Goal: Information Seeking & Learning: Check status

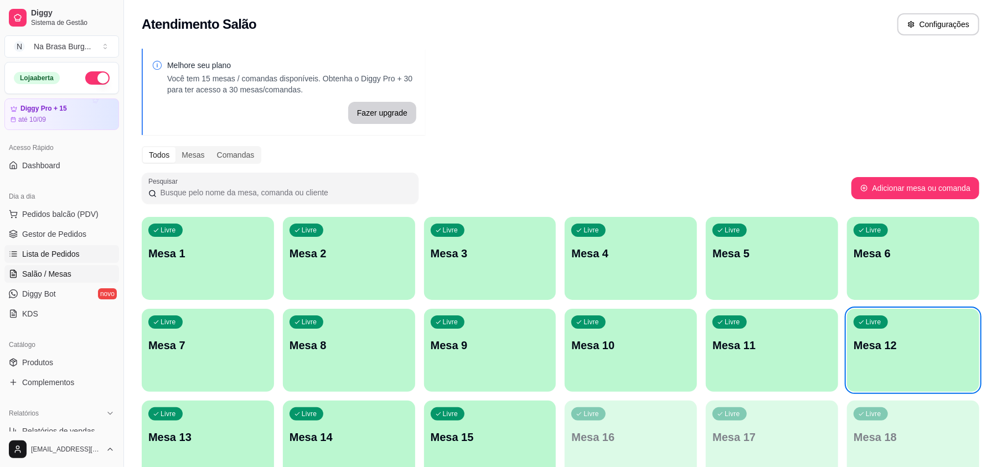
click at [77, 254] on link "Lista de Pedidos" at bounding box center [61, 254] width 115 height 18
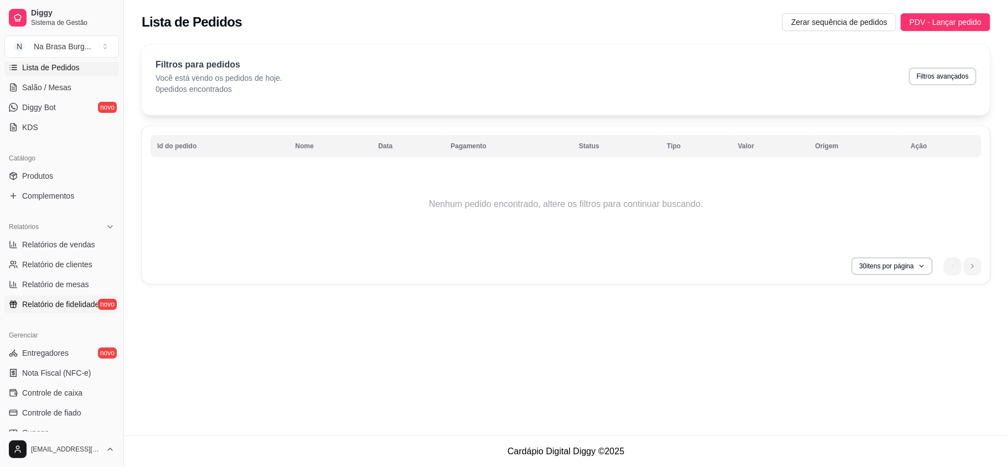
scroll to position [221, 0]
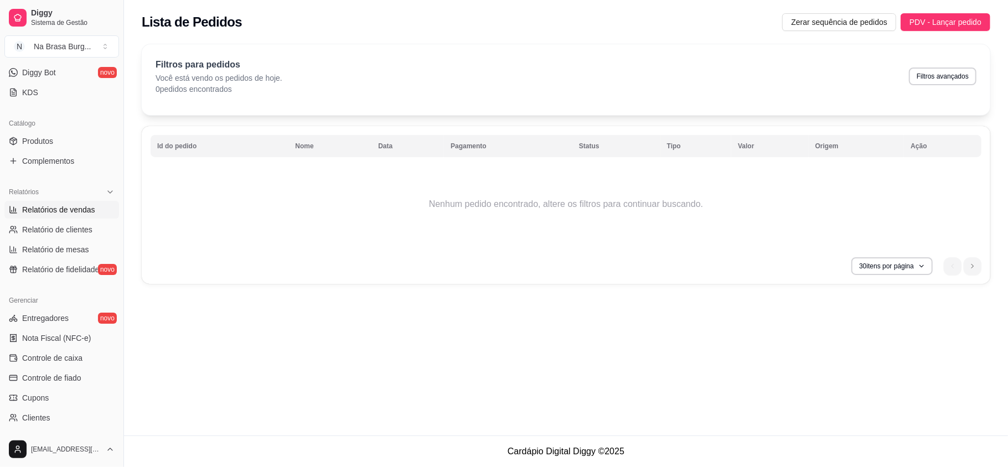
click at [79, 211] on span "Relatórios de vendas" at bounding box center [58, 209] width 73 height 11
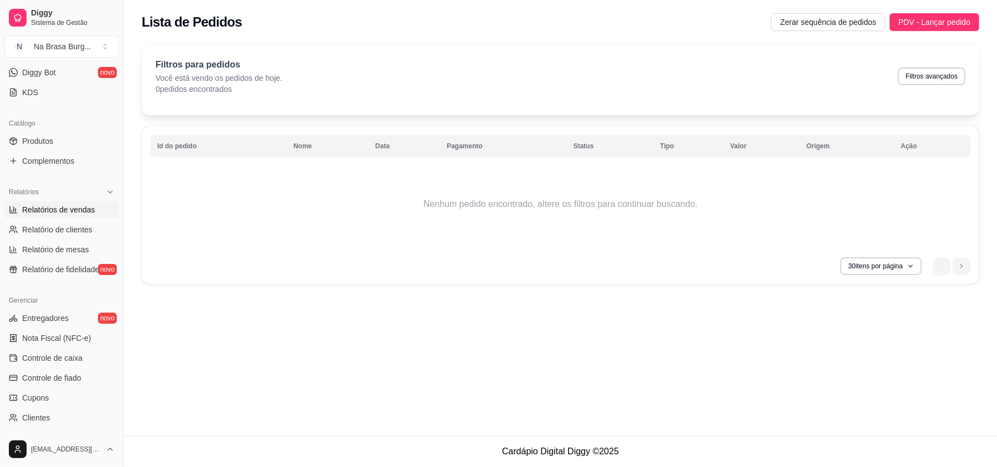
select select "ALL"
select select "0"
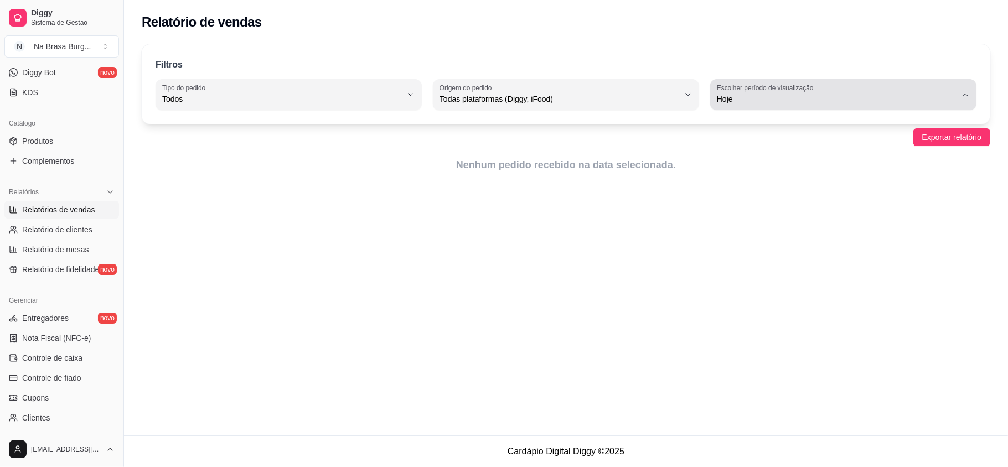
click at [775, 102] on span "Hoje" at bounding box center [837, 99] width 240 height 11
click at [753, 232] on li "Customizado" at bounding box center [843, 234] width 247 height 17
type input "-1"
select select "-1"
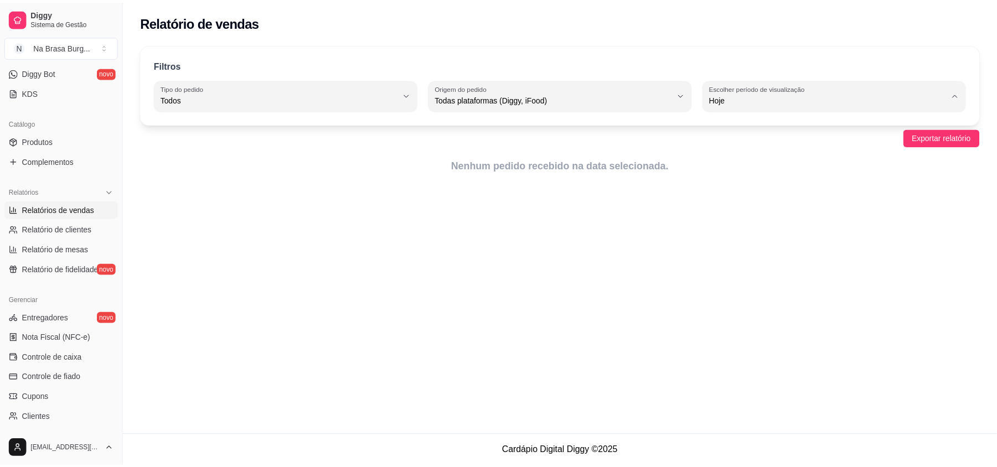
scroll to position [10, 0]
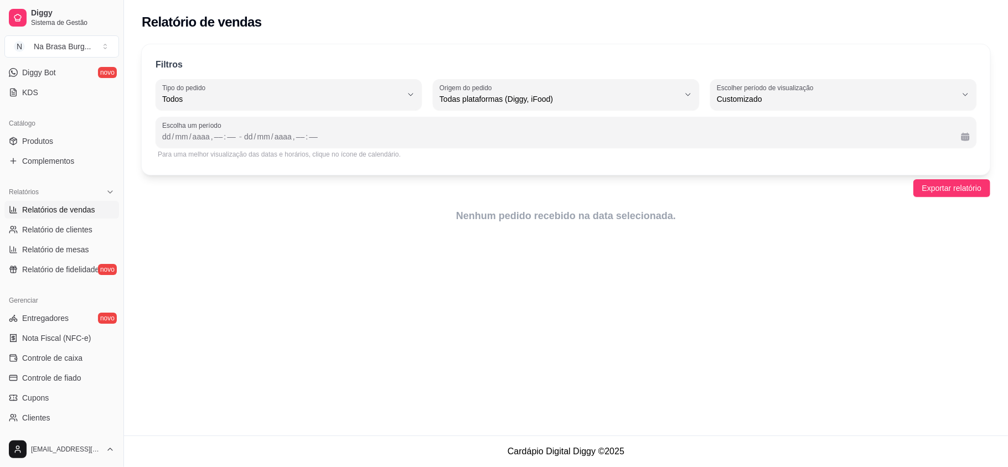
click at [200, 156] on div "Para uma melhor visualização das datas e horários, clique no ícone de calendári…" at bounding box center [566, 154] width 816 height 9
click at [193, 148] on div "Para uma melhor visualização das datas e horários, clique no ícone de calendári…" at bounding box center [566, 154] width 821 height 13
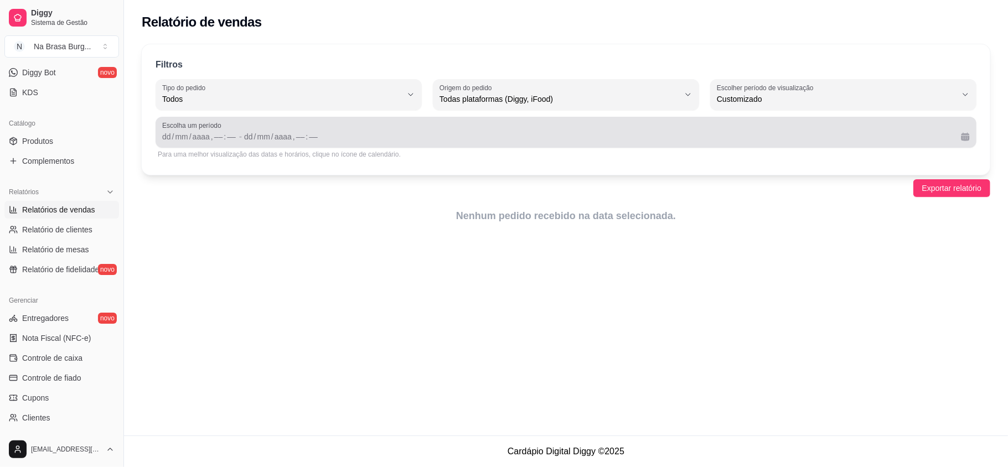
click at [200, 125] on span "Escolha um período" at bounding box center [566, 125] width 808 height 9
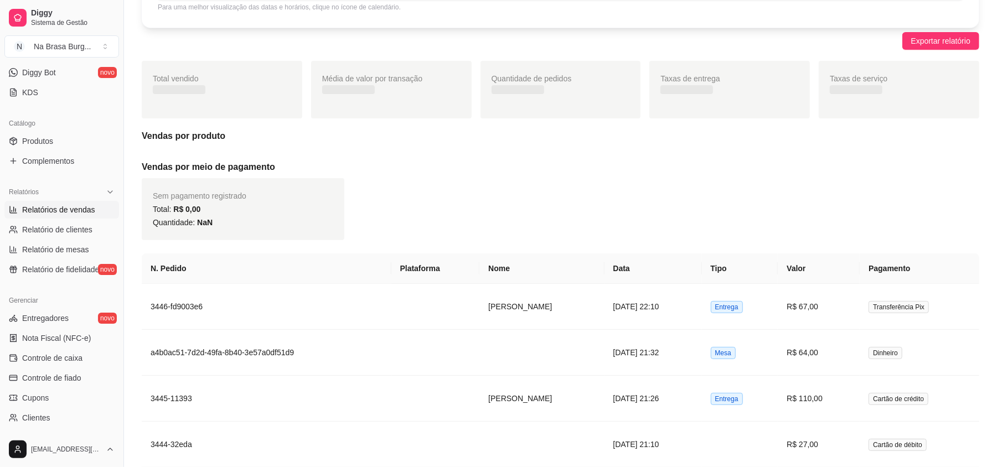
scroll to position [74, 0]
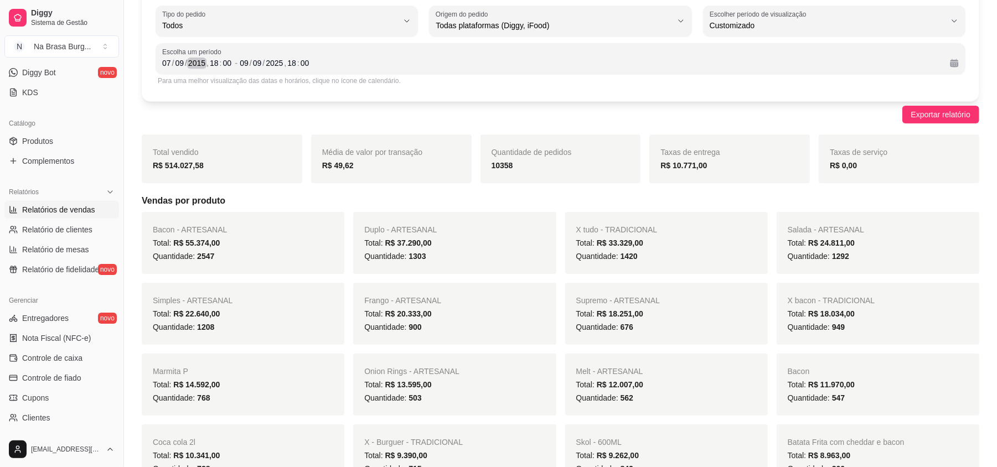
click at [200, 65] on div "2015" at bounding box center [196, 63] width 19 height 11
click at [204, 63] on div "2015" at bounding box center [196, 63] width 19 height 11
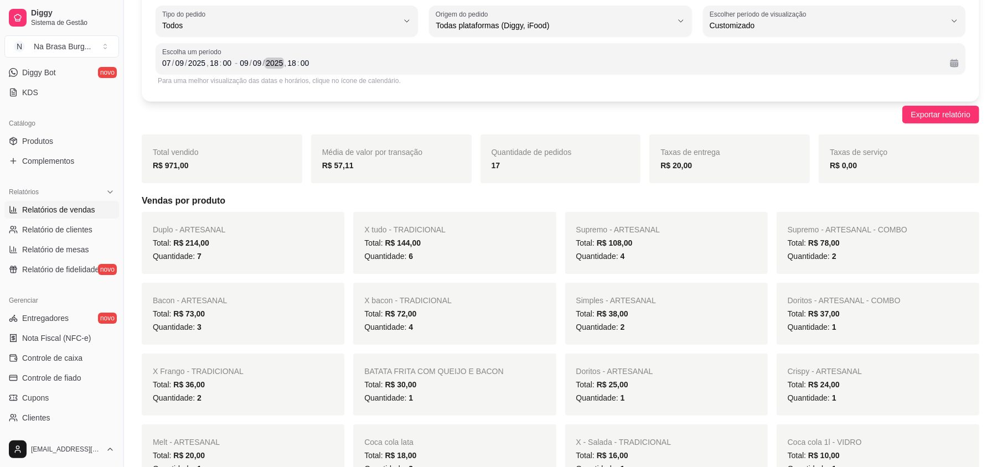
click at [275, 58] on div "2025" at bounding box center [274, 63] width 19 height 11
click at [338, 60] on div "[DATE] 18 : 00" at bounding box center [590, 62] width 701 height 13
click at [576, 95] on div "Filtros ALL Tipo do pedido Todos Entrega Retirada Mesa Consumo local Tipo do pe…" at bounding box center [560, 36] width 837 height 131
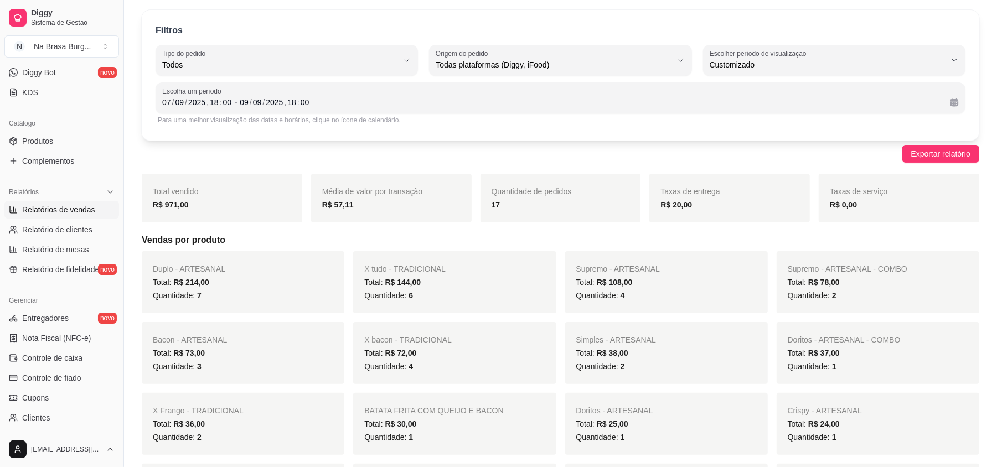
scroll to position [0, 0]
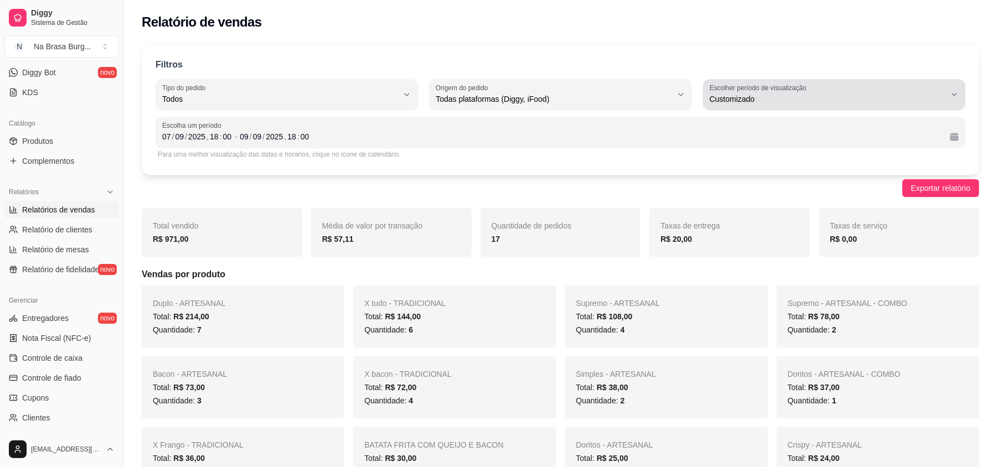
click at [753, 103] on span "Customizado" at bounding box center [828, 99] width 236 height 11
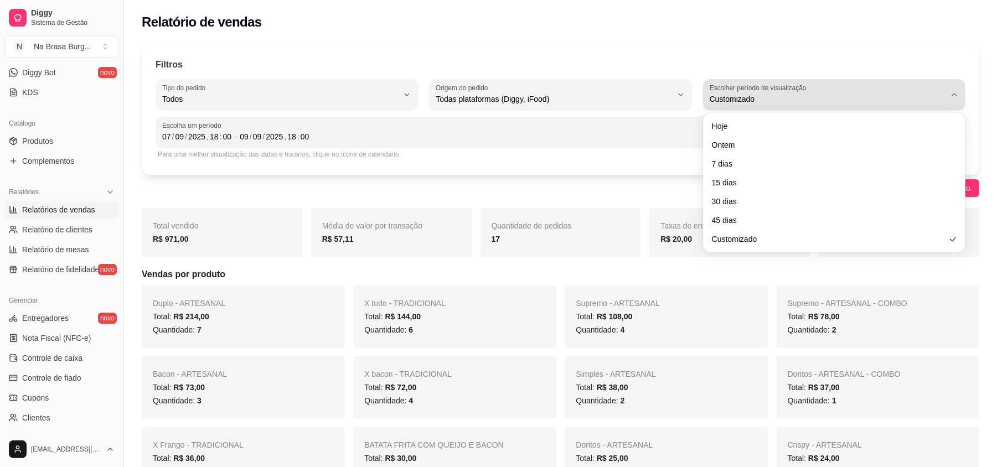
click at [753, 103] on span "Customizado" at bounding box center [828, 99] width 236 height 11
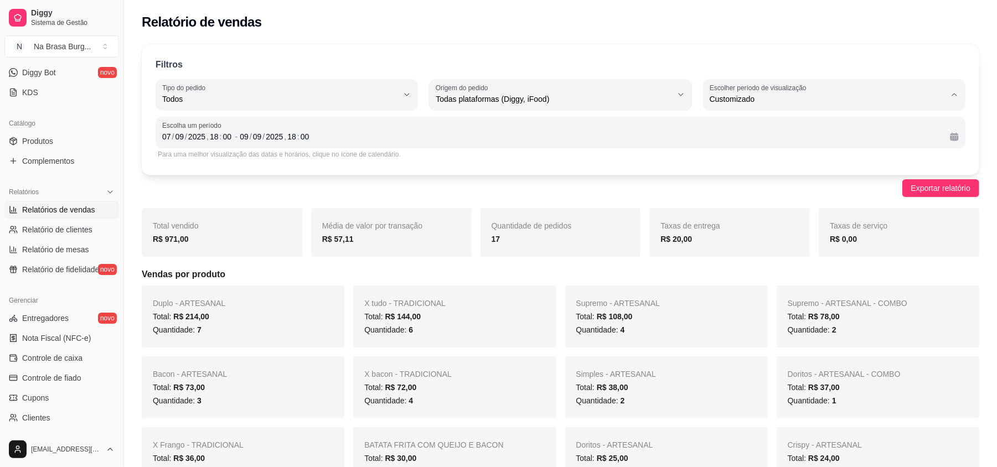
click at [547, 151] on div "Para uma melhor visualização das datas e horários, clique no ícone de calendári…" at bounding box center [560, 154] width 805 height 9
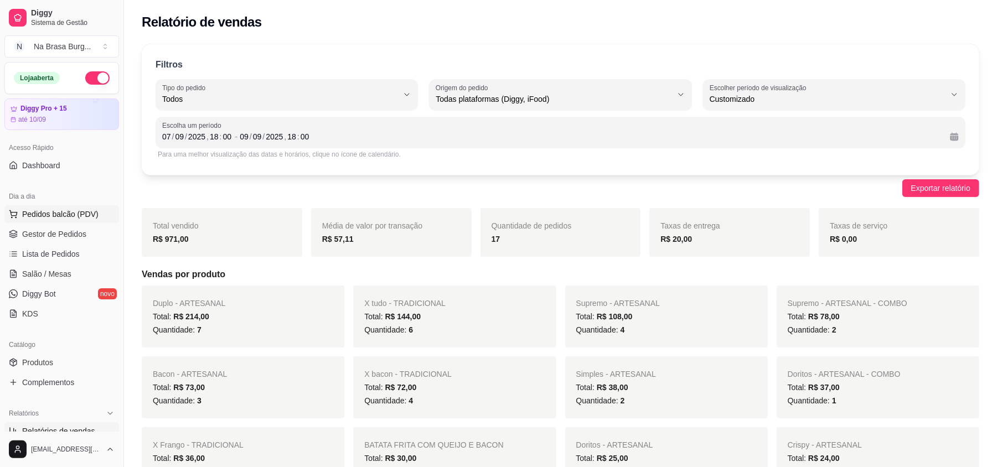
click at [82, 206] on button "Pedidos balcão (PDV)" at bounding box center [61, 214] width 115 height 18
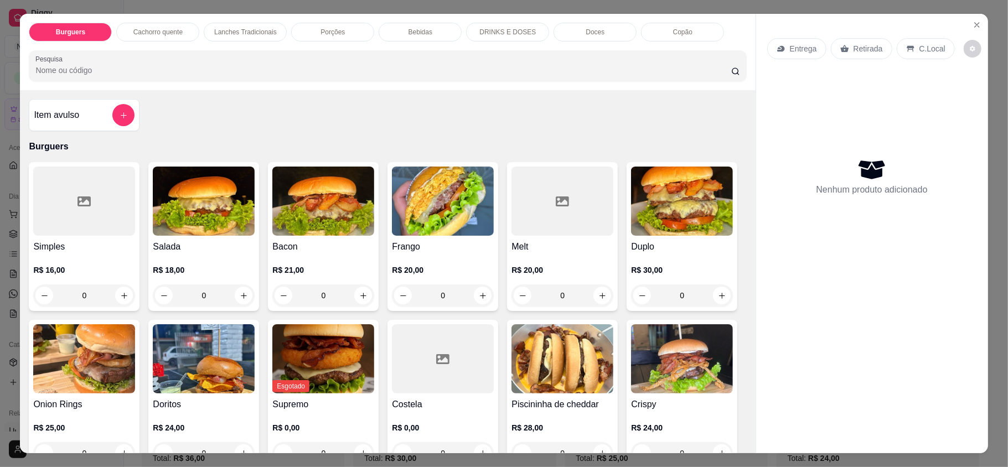
click at [0, 114] on div "Burguers Cachorro quente Lanches Tradicionais Porções Bebidas DRINKS E DOSES Do…" at bounding box center [504, 233] width 1008 height 467
